Goal: Information Seeking & Learning: Learn about a topic

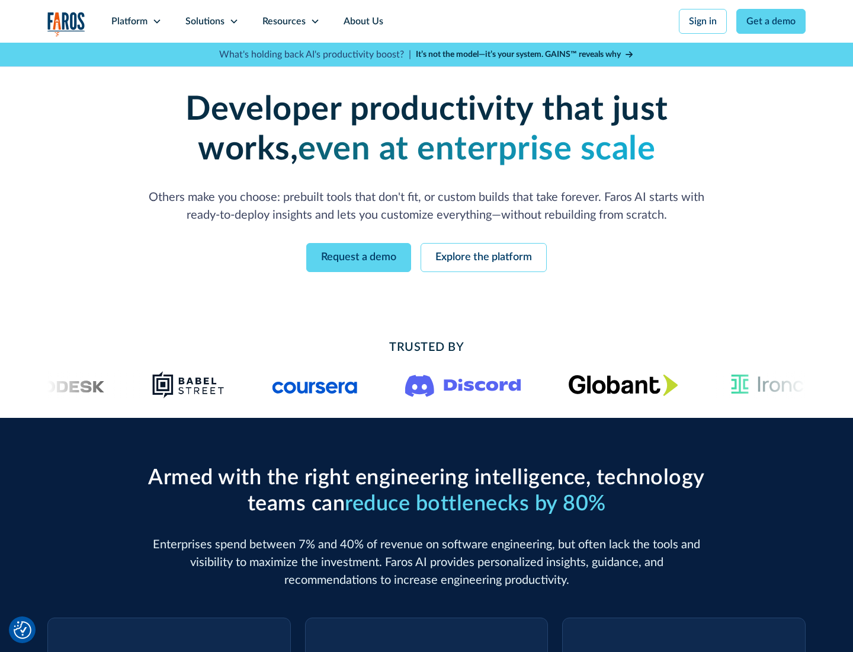
click at [156, 21] on icon at bounding box center [156, 21] width 9 height 9
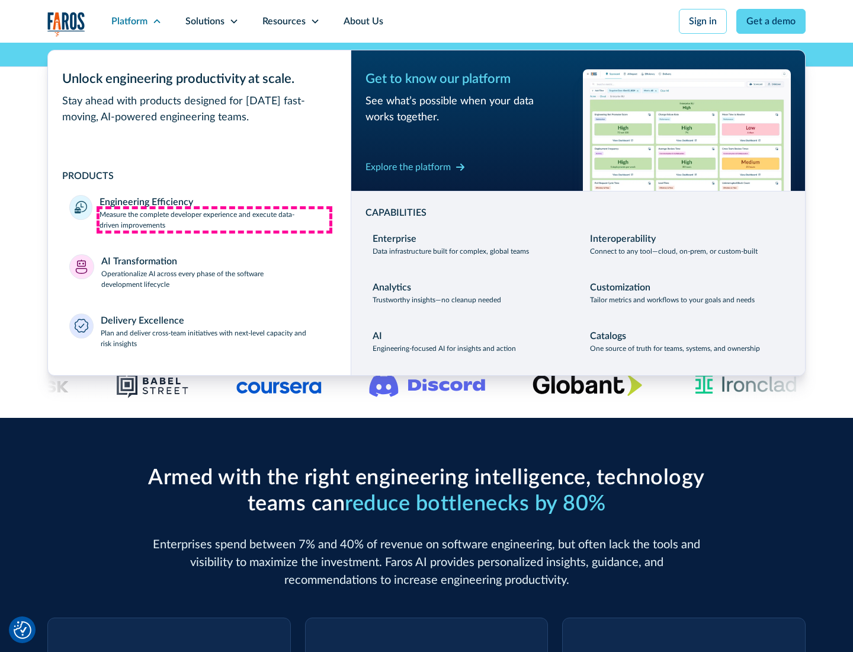
click at [214, 219] on p "Measure the complete developer experience and execute data-driven improvements" at bounding box center [215, 219] width 230 height 21
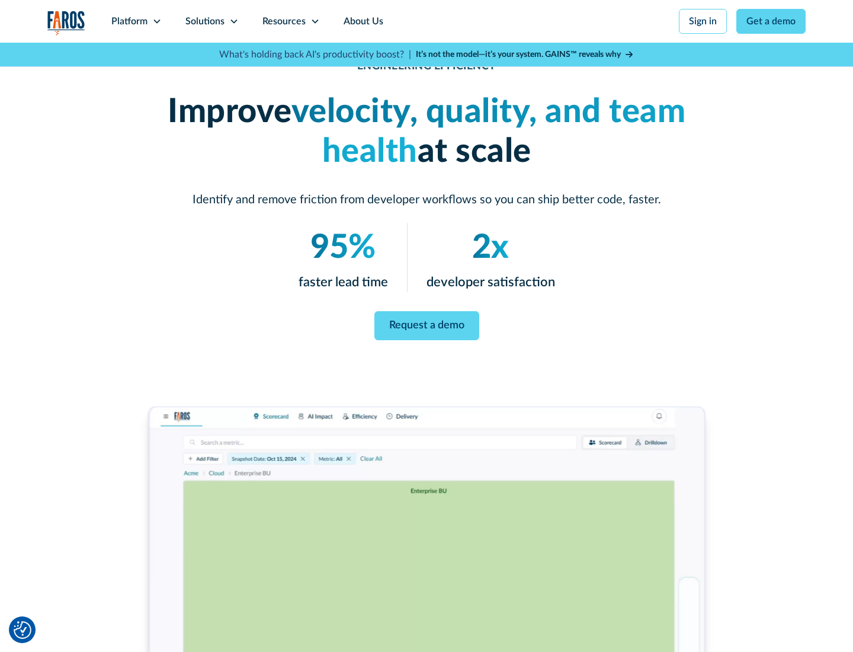
click at [426, 323] on link "Request a demo" at bounding box center [426, 325] width 105 height 29
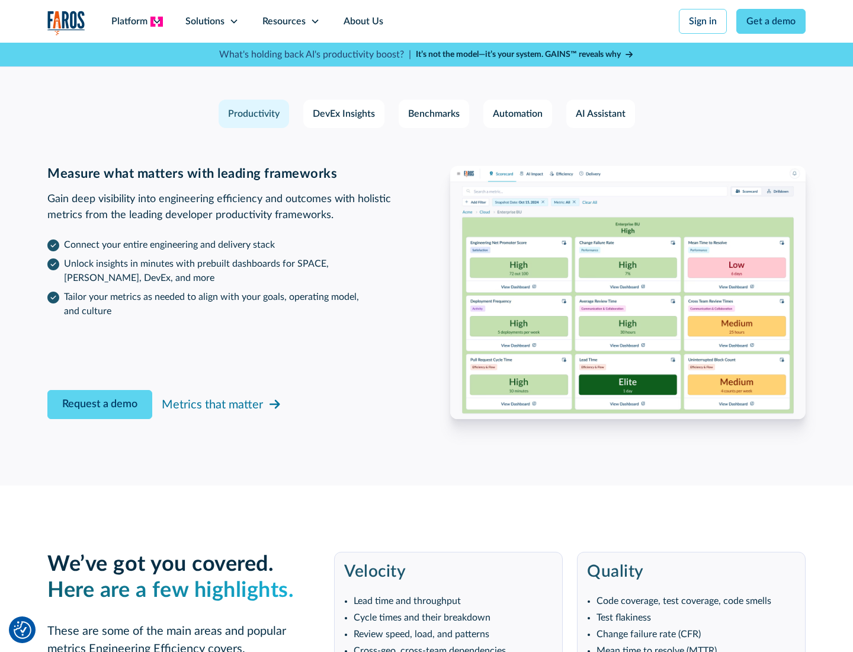
click at [156, 21] on icon at bounding box center [156, 21] width 9 height 9
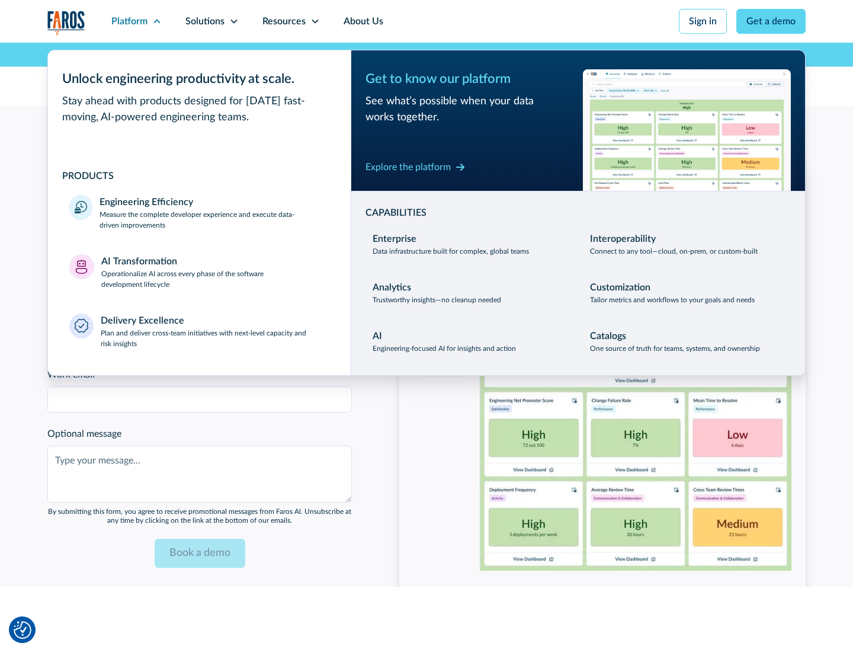
scroll to position [2599, 0]
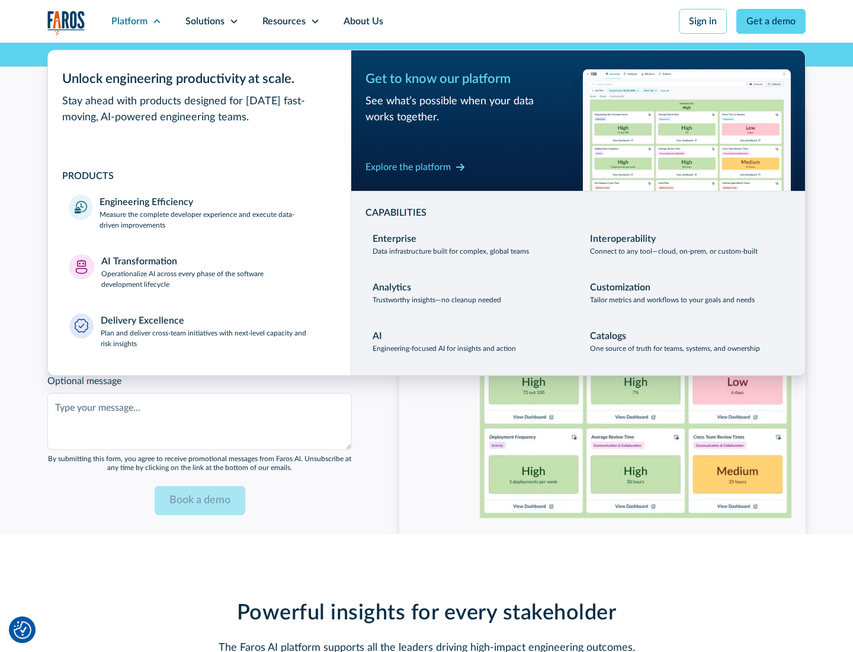
click at [215, 271] on p "Operationalize AI across every phase of the software development lifecycle" at bounding box center [215, 278] width 229 height 21
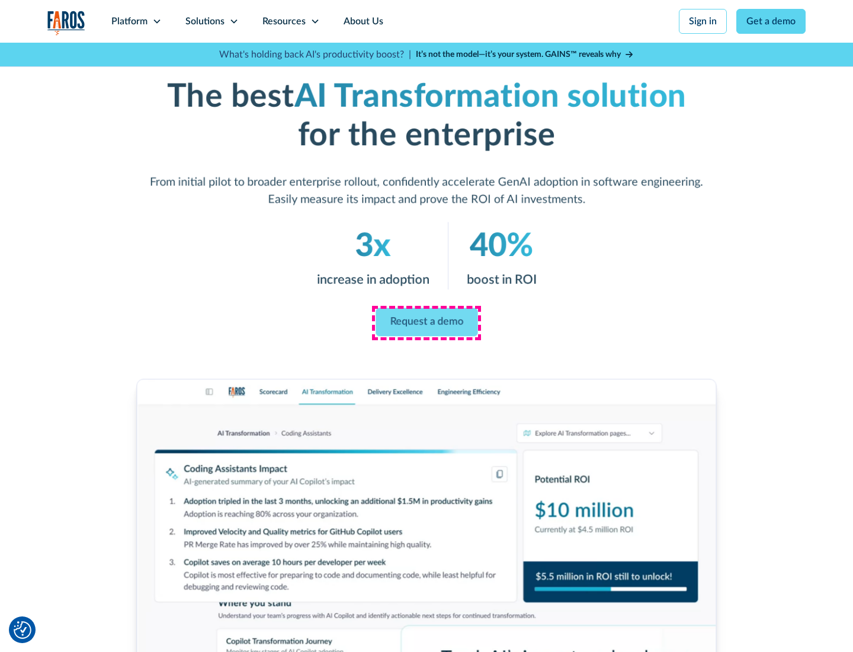
click at [426, 322] on link "Request a demo" at bounding box center [427, 322] width 102 height 28
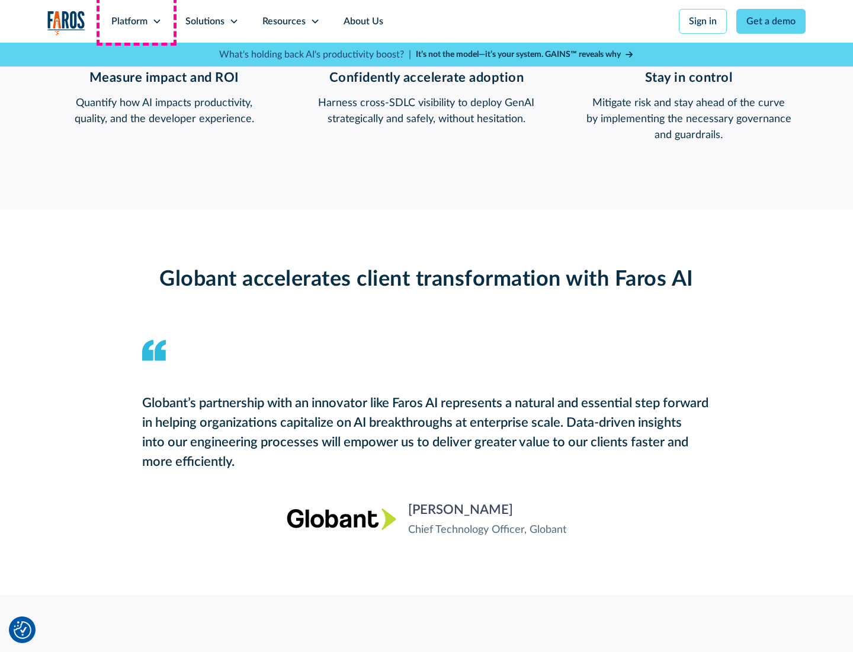
click at [136, 21] on div "Platform" at bounding box center [129, 21] width 36 height 14
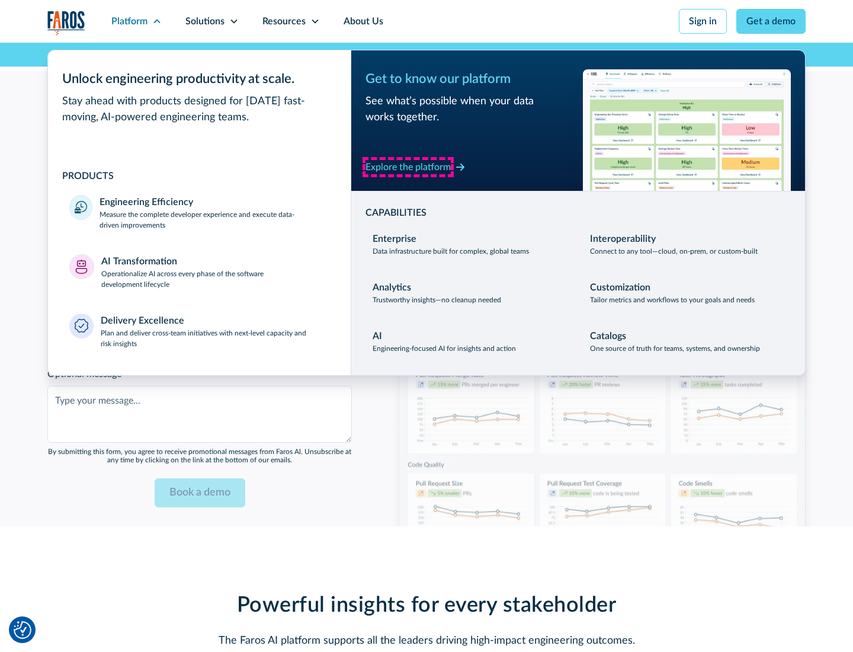
scroll to position [2879, 0]
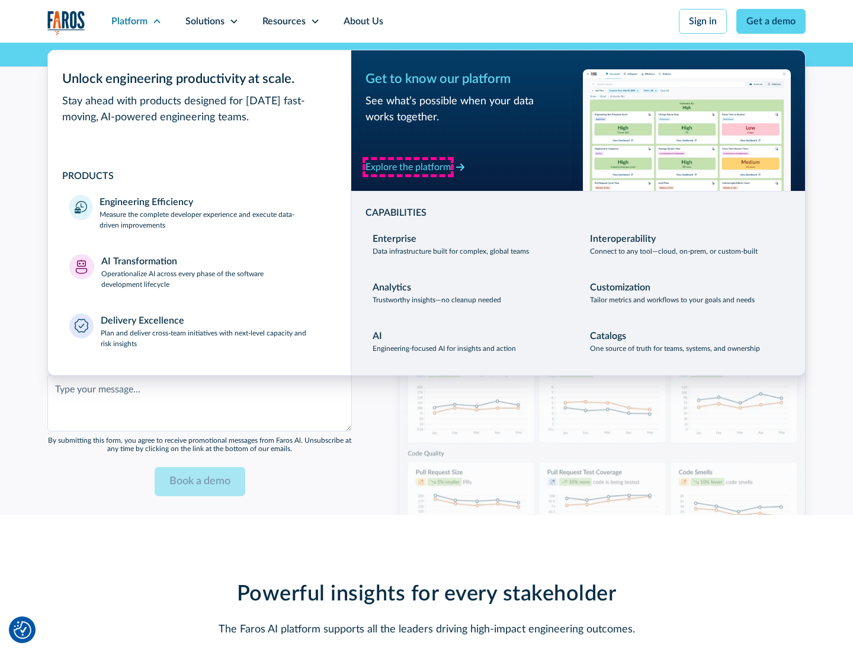
click at [408, 166] on div "Explore the platform" at bounding box center [407, 167] width 85 height 14
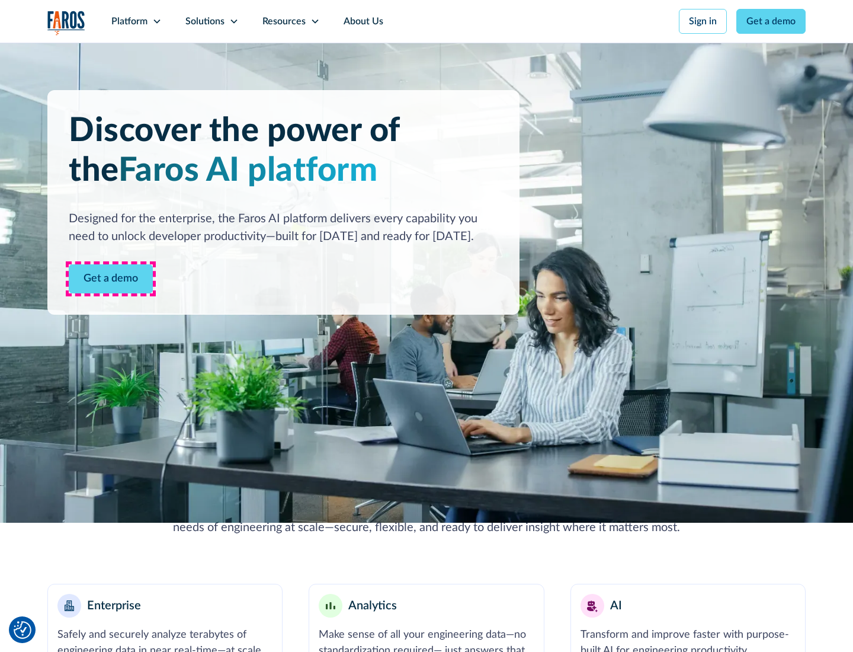
click at [111, 278] on link "Get a demo" at bounding box center [111, 278] width 84 height 29
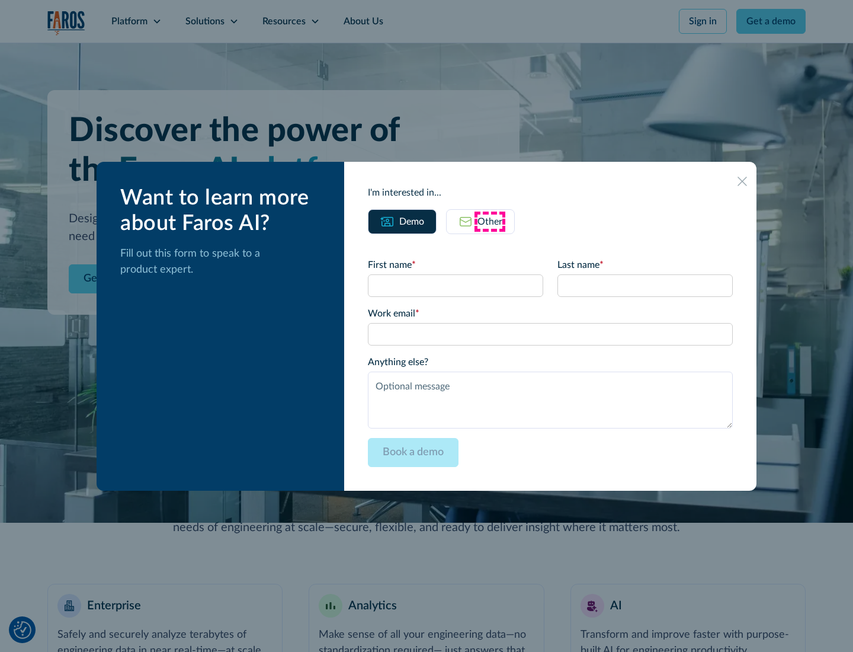
click at [490, 221] on div "Other" at bounding box center [489, 221] width 25 height 14
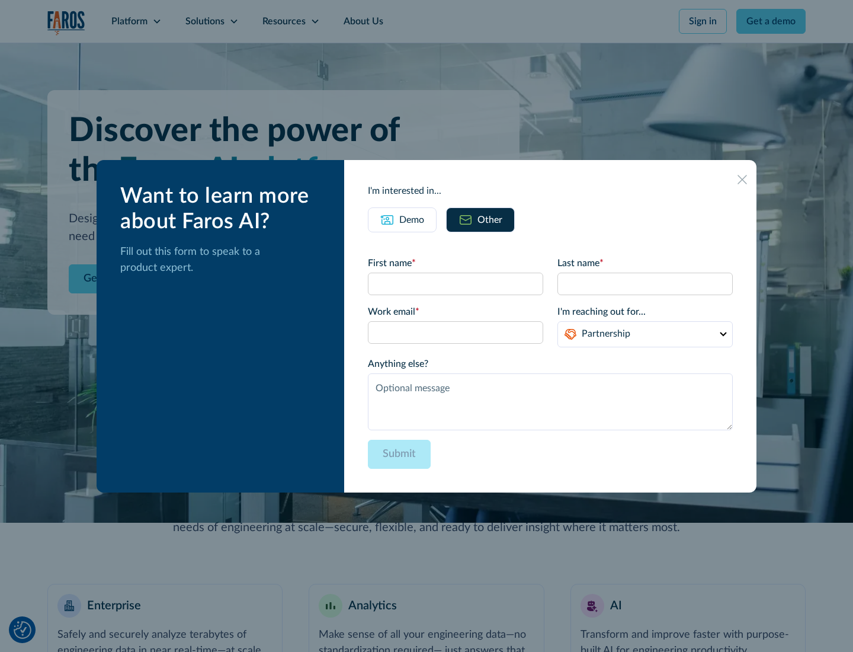
click at [412, 219] on div "Demo" at bounding box center [411, 220] width 25 height 14
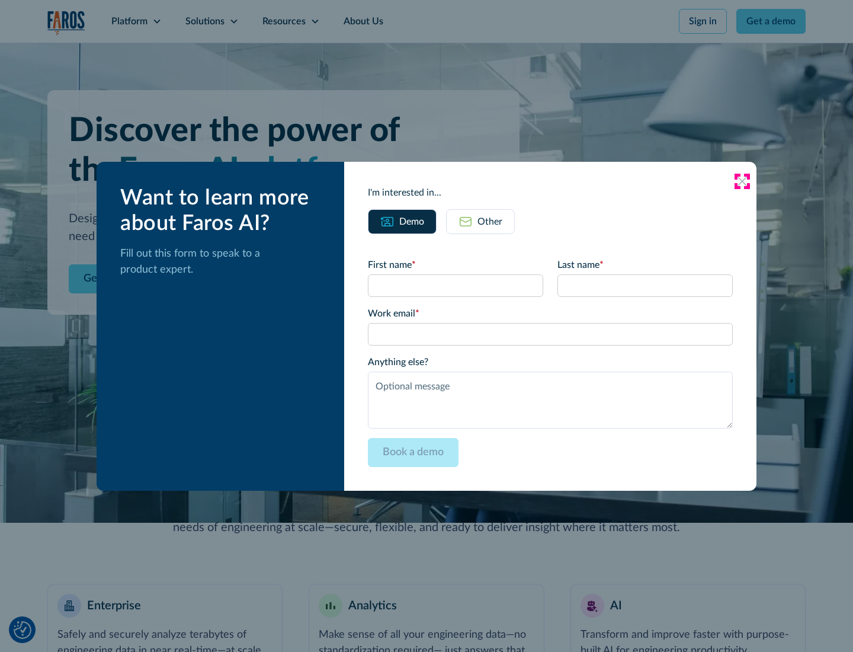
click at [742, 181] on icon at bounding box center [741, 181] width 9 height 9
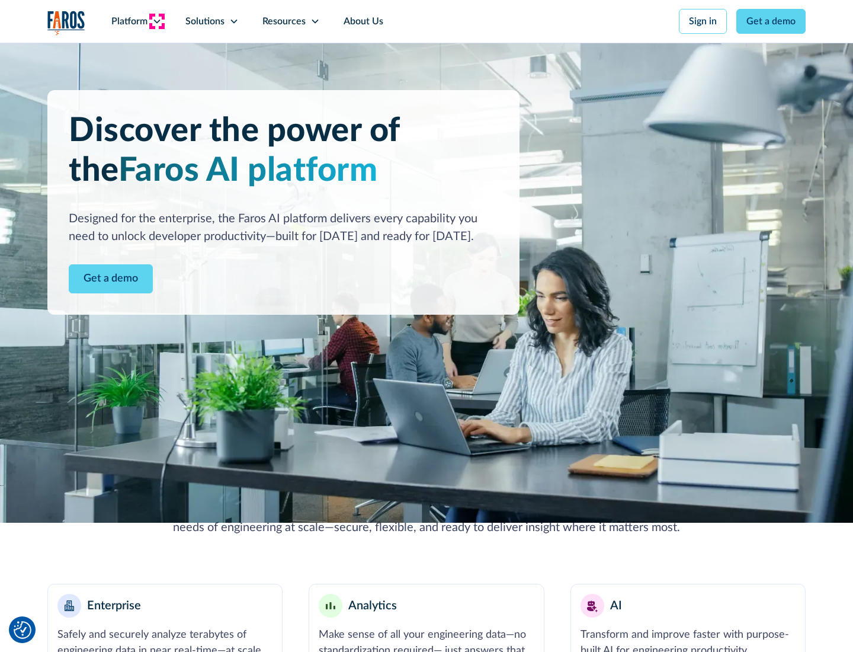
click at [156, 21] on icon at bounding box center [156, 21] width 9 height 9
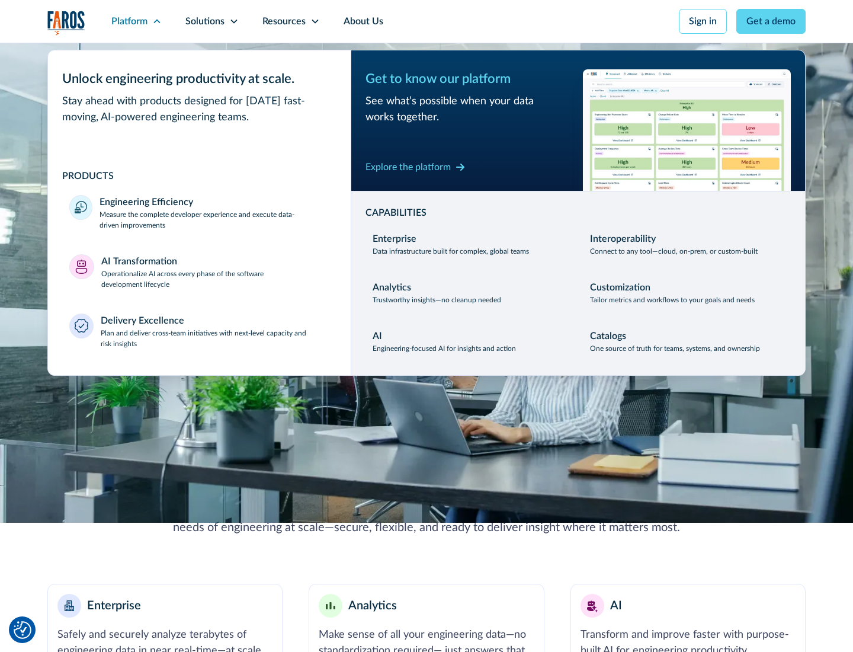
click at [214, 338] on p "Plan and deliver cross-team initiatives with next-level capacity and risk insig…" at bounding box center [215, 338] width 229 height 21
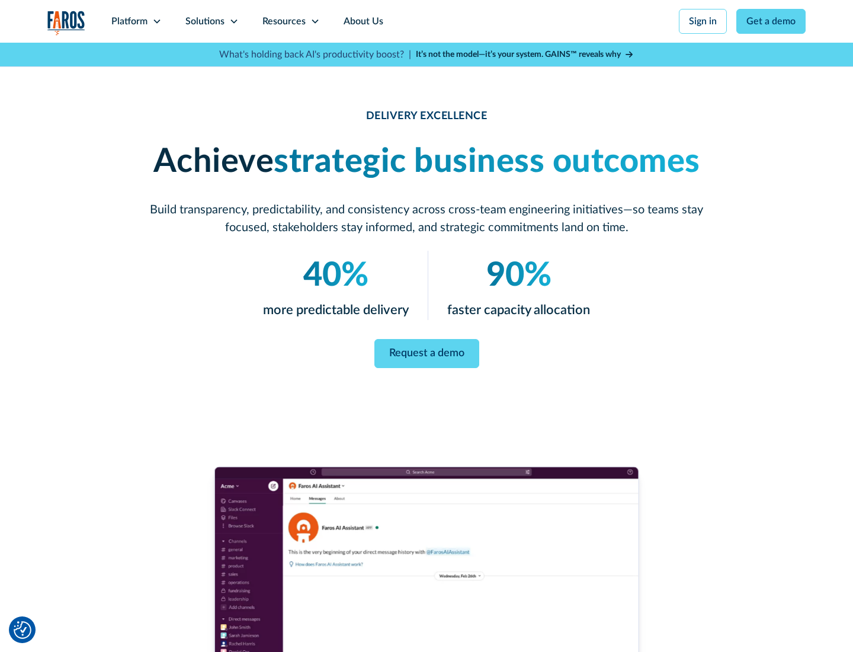
click at [233, 21] on icon at bounding box center [233, 21] width 9 height 9
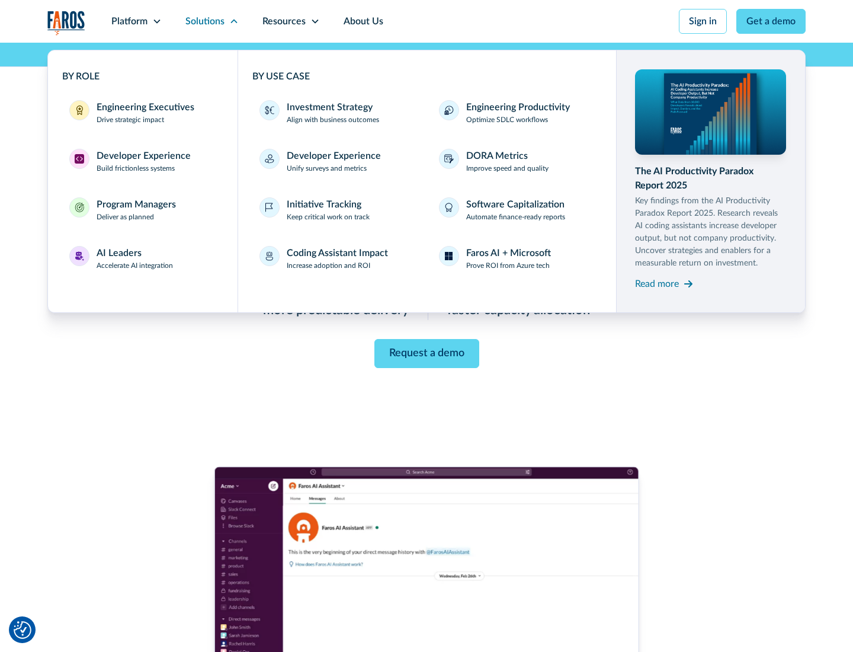
click at [142, 113] on div "Engineering Executives" at bounding box center [146, 107] width 98 height 14
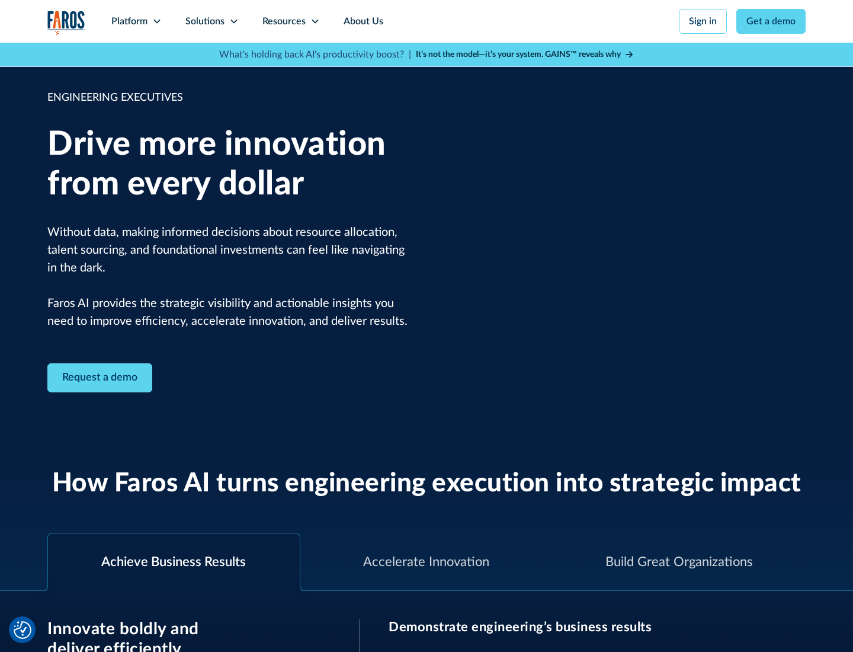
click at [233, 21] on icon at bounding box center [233, 21] width 9 height 9
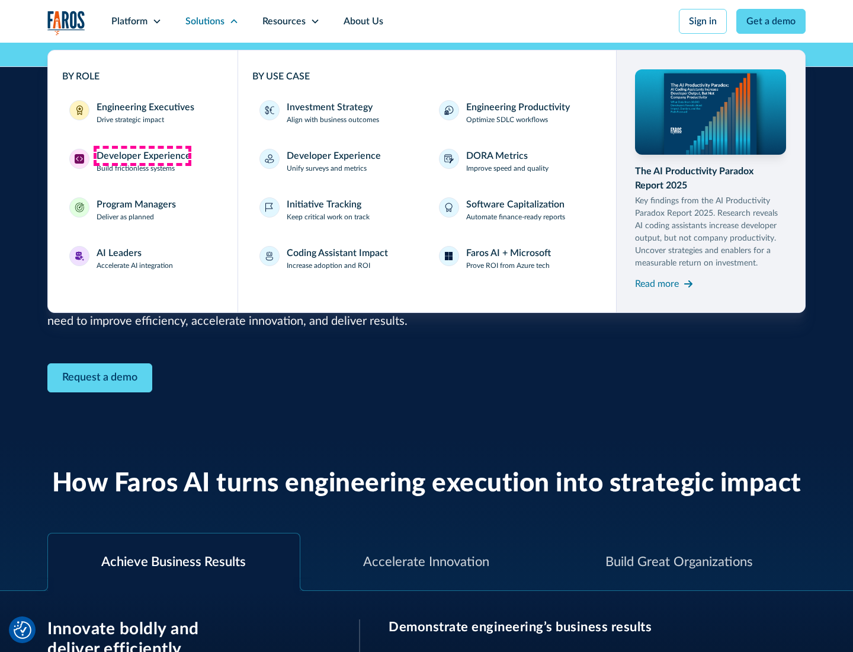
click at [142, 156] on div "Developer Experience" at bounding box center [144, 156] width 94 height 14
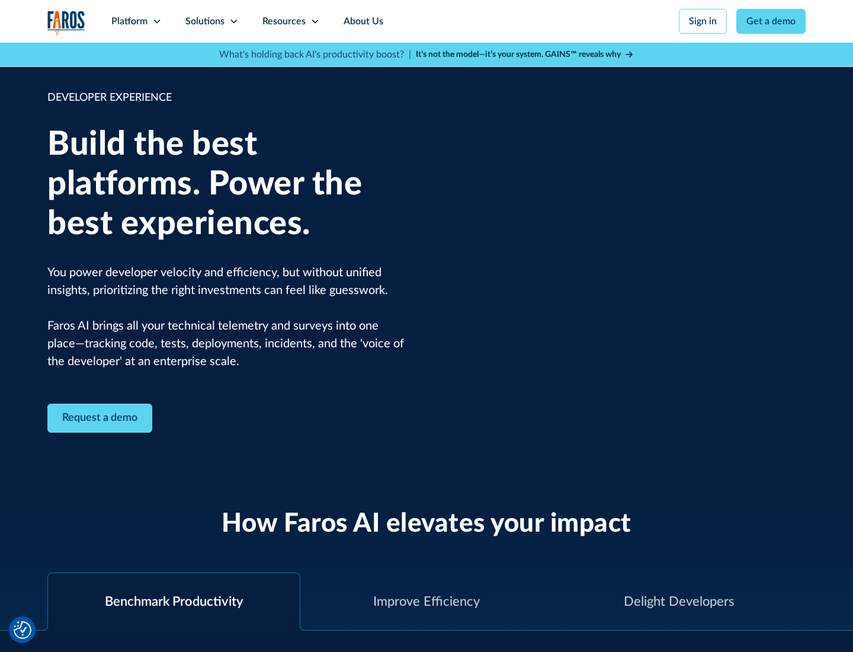
click at [211, 21] on div "Solutions" at bounding box center [204, 21] width 39 height 14
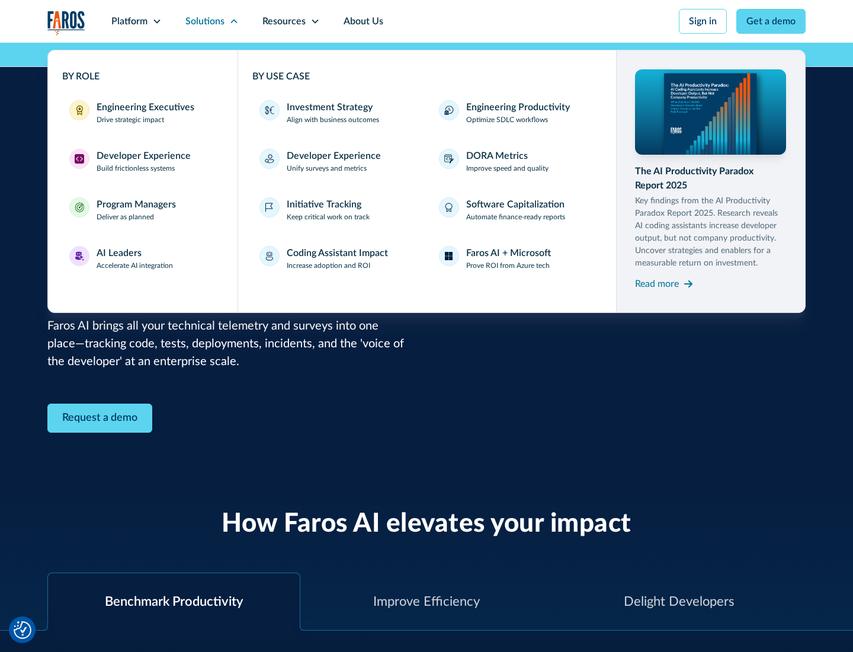
click at [136, 210] on div "Program Managers" at bounding box center [136, 204] width 79 height 14
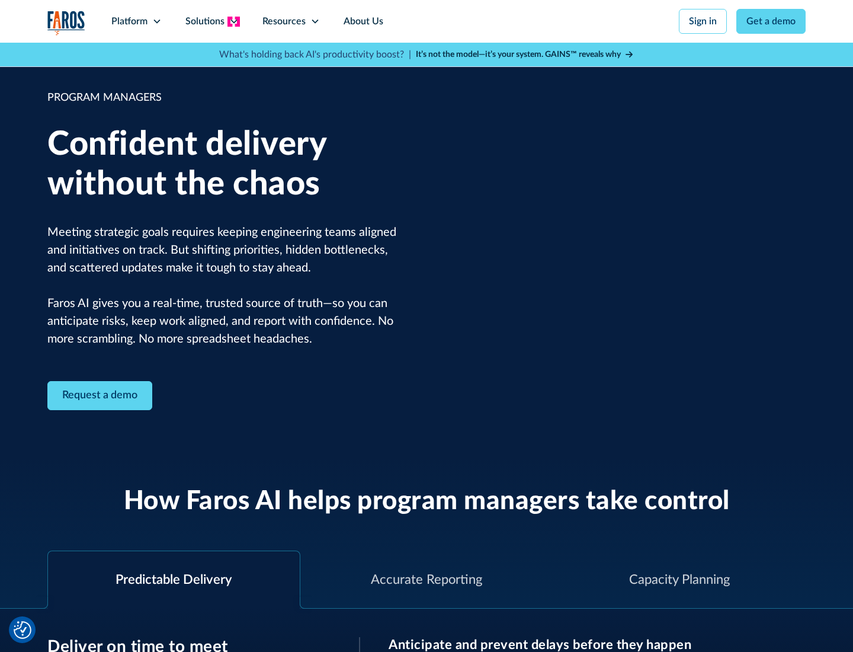
click at [233, 21] on icon at bounding box center [233, 21] width 9 height 9
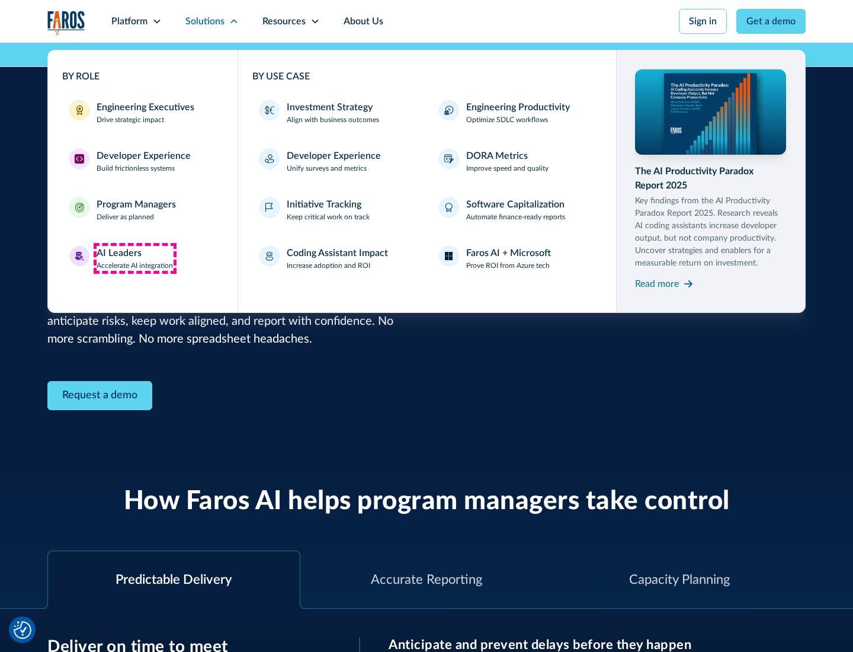
click at [135, 258] on div "AI Leaders" at bounding box center [119, 253] width 45 height 14
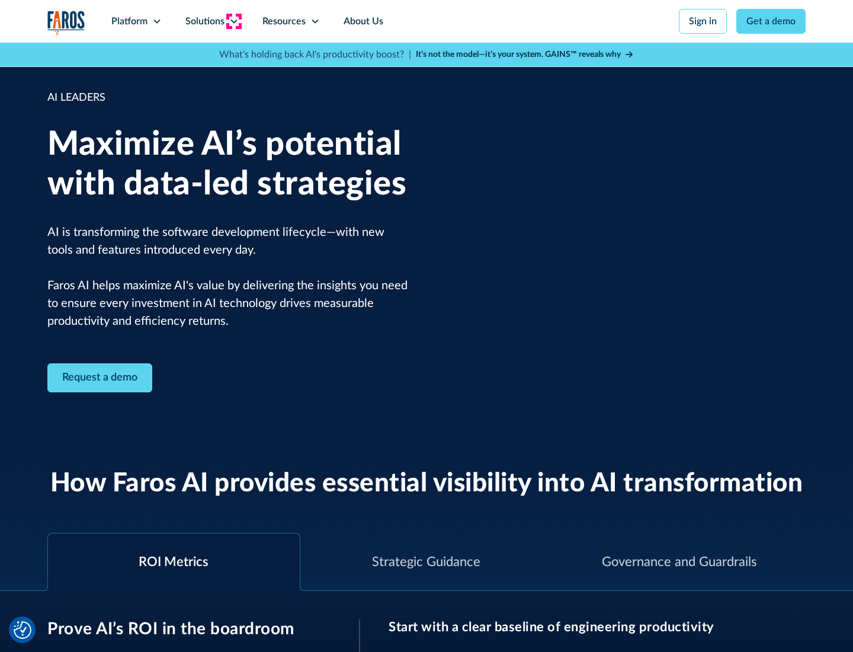
click at [233, 21] on icon at bounding box center [233, 21] width 9 height 9
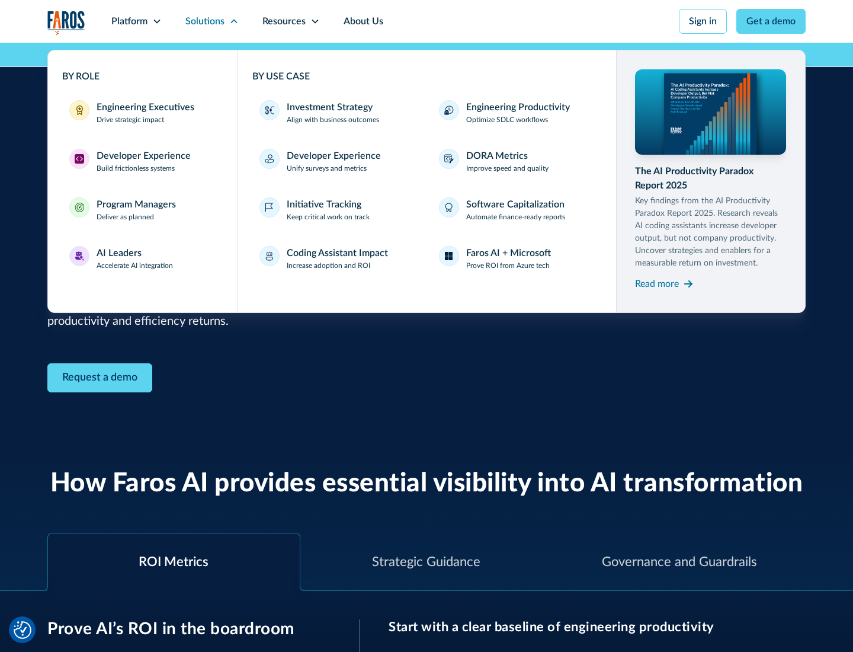
click at [328, 107] on div "Investment Strategy" at bounding box center [330, 107] width 86 height 14
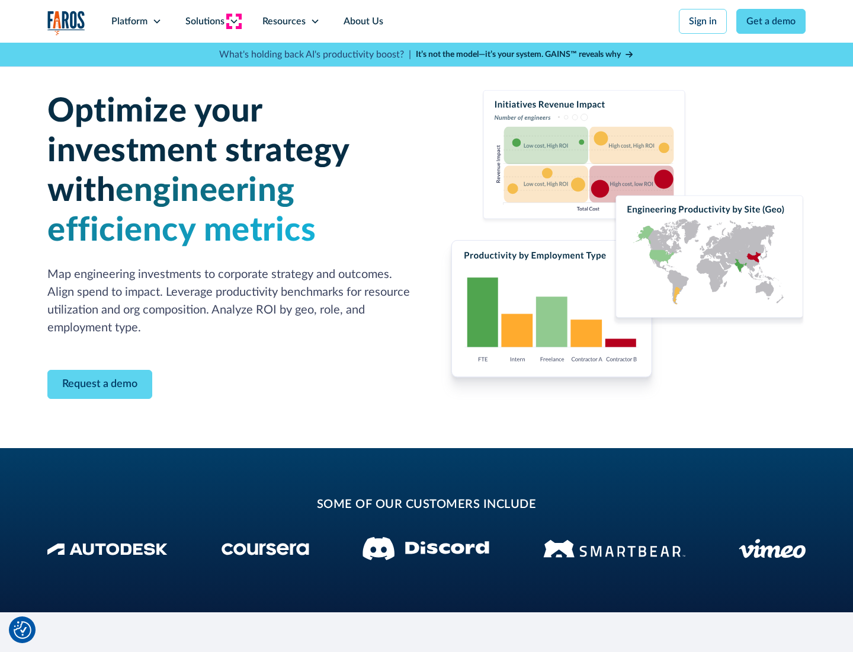
click at [233, 21] on icon at bounding box center [233, 21] width 9 height 9
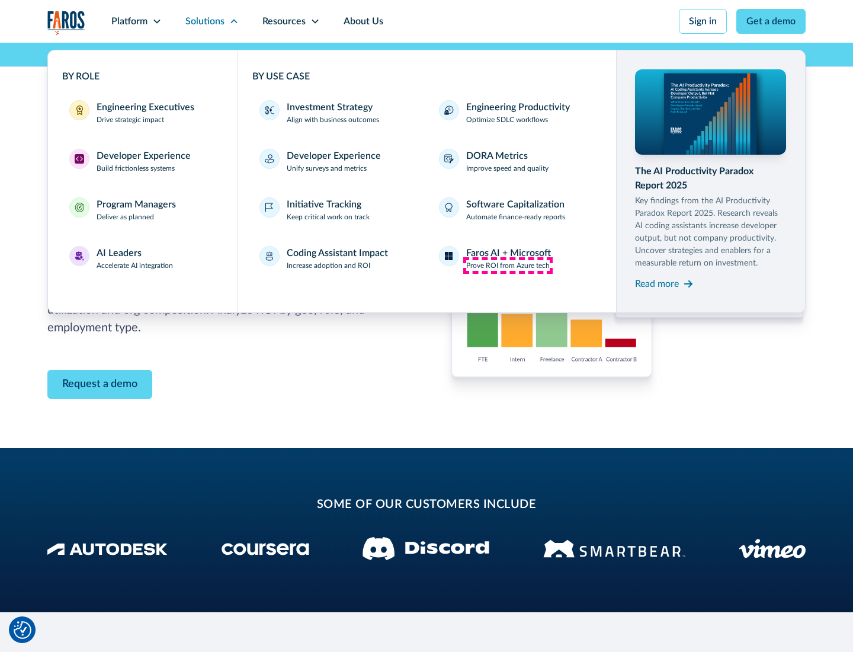
click at [508, 265] on p "Prove ROI from Azure tech" at bounding box center [508, 265] width 84 height 11
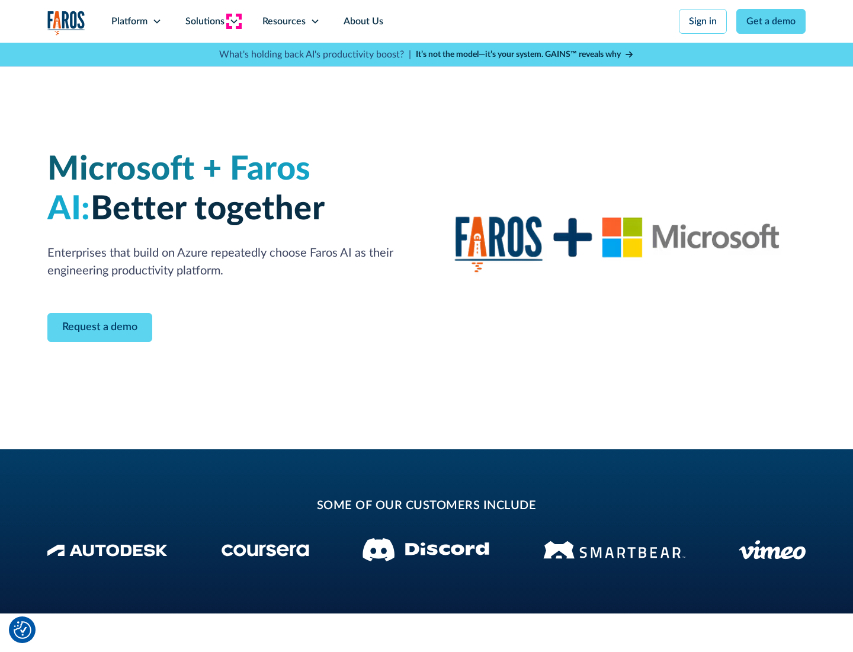
click at [233, 21] on icon at bounding box center [233, 21] width 9 height 9
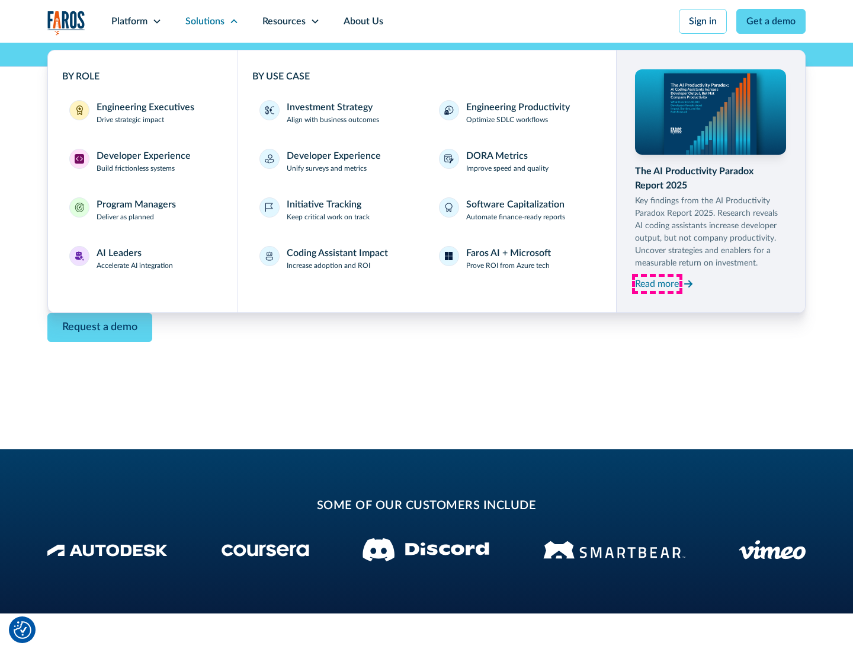
click at [657, 283] on div "Read more" at bounding box center [657, 284] width 44 height 14
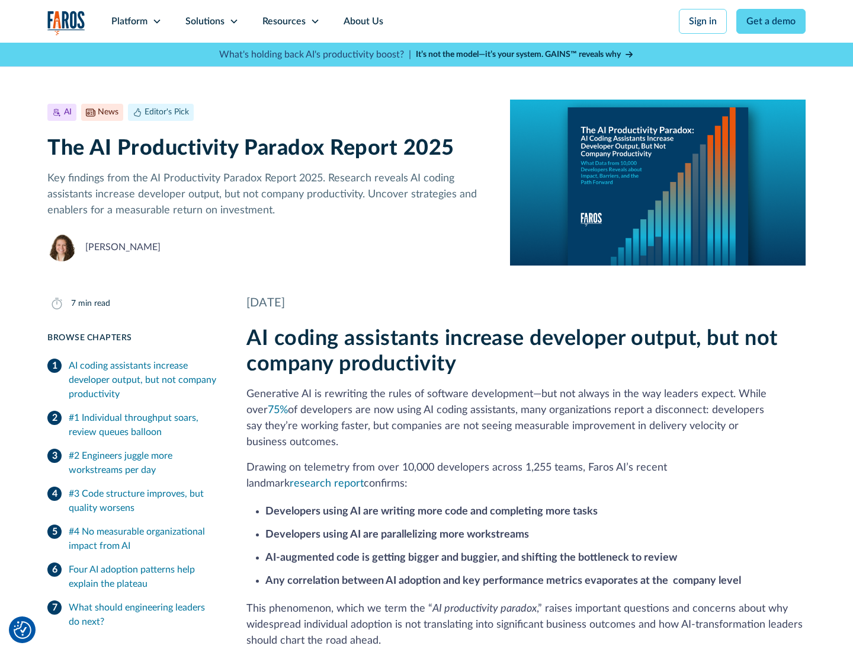
click at [314, 21] on icon at bounding box center [314, 21] width 9 height 9
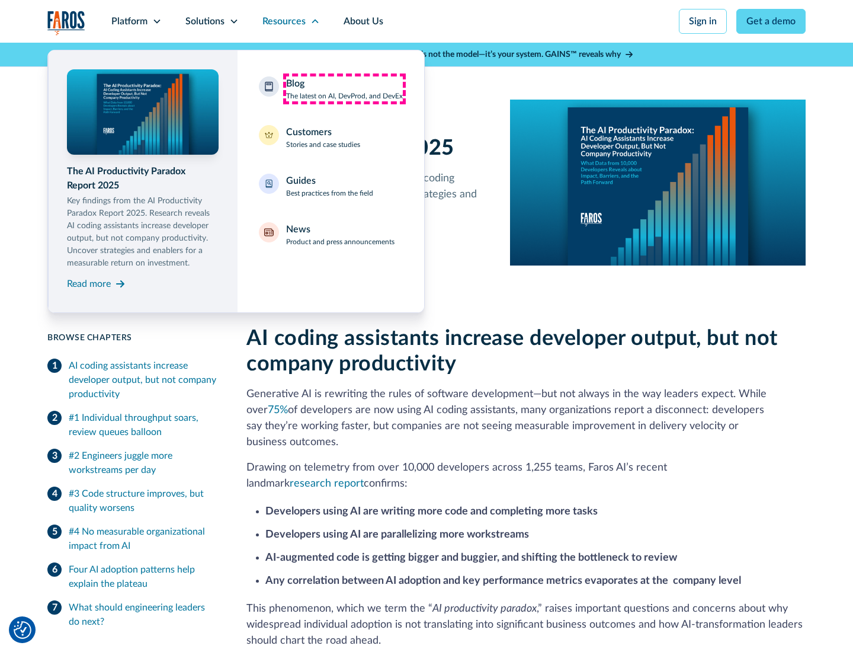
click at [344, 89] on div "Blog The latest on AI, DevProd, and DevEx" at bounding box center [344, 88] width 117 height 25
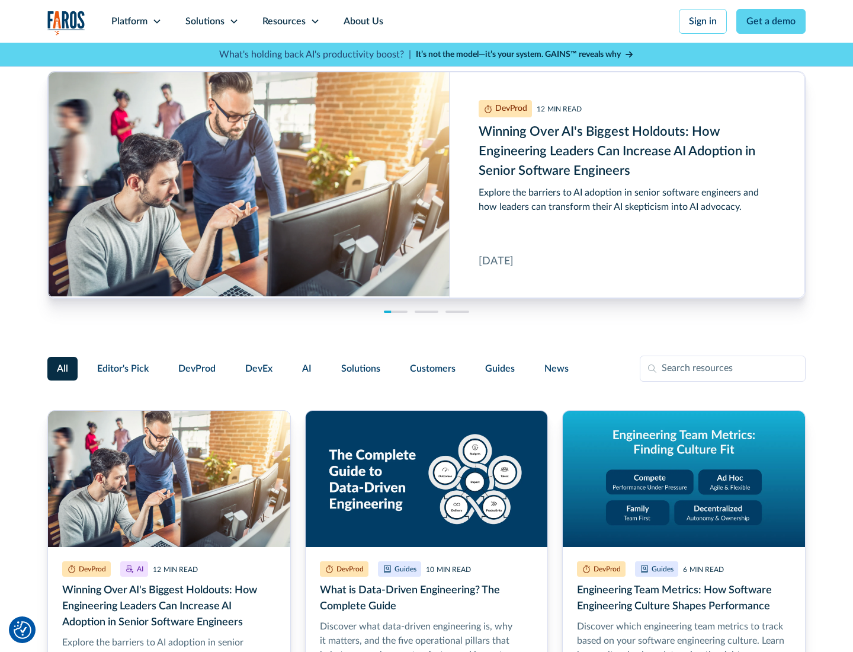
click at [771, 21] on link "Get a demo" at bounding box center [770, 21] width 69 height 25
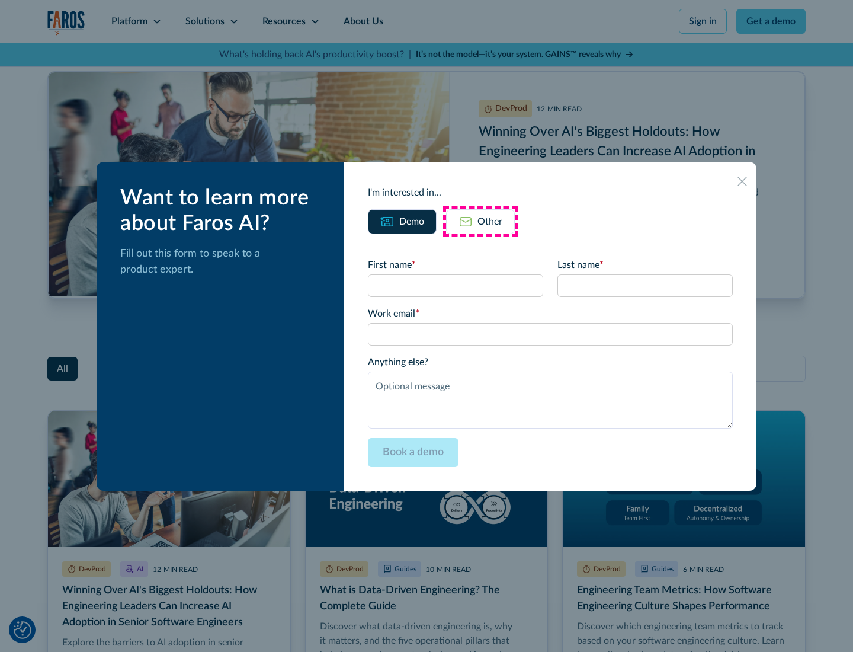
click at [480, 221] on div "Other" at bounding box center [489, 221] width 25 height 14
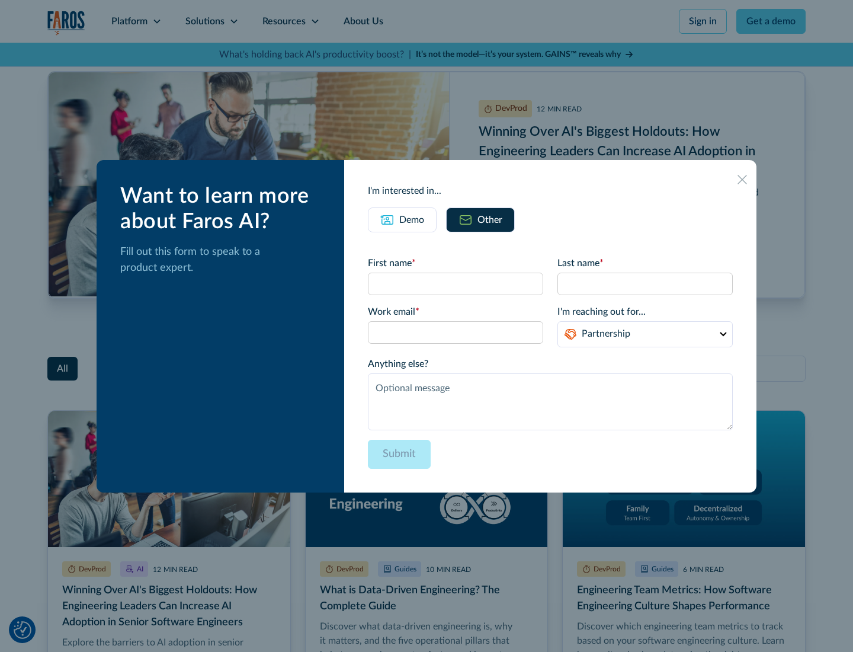
click at [742, 179] on icon at bounding box center [741, 179] width 9 height 9
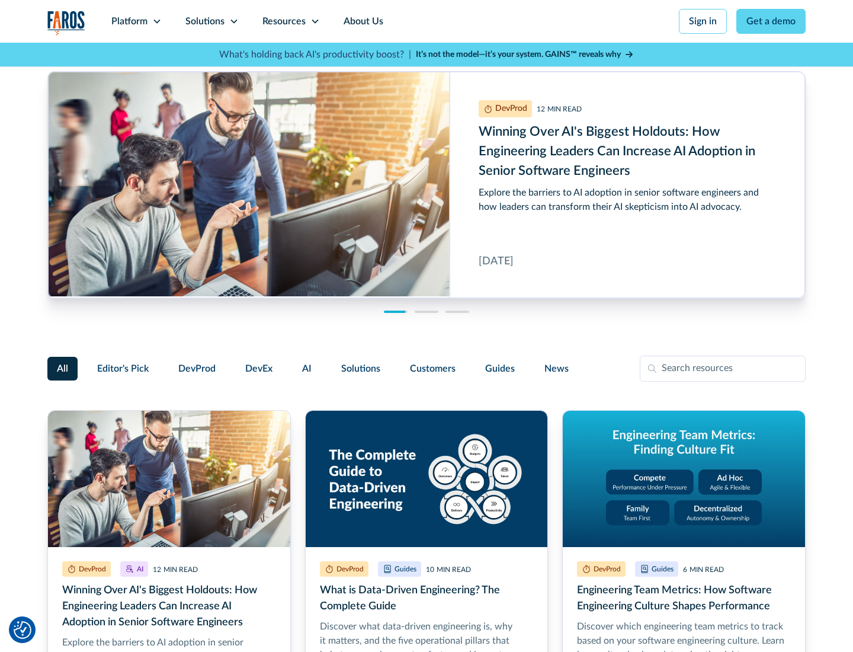
click at [362, 21] on link "About Us" at bounding box center [363, 21] width 63 height 43
